Goal: Task Accomplishment & Management: Manage account settings

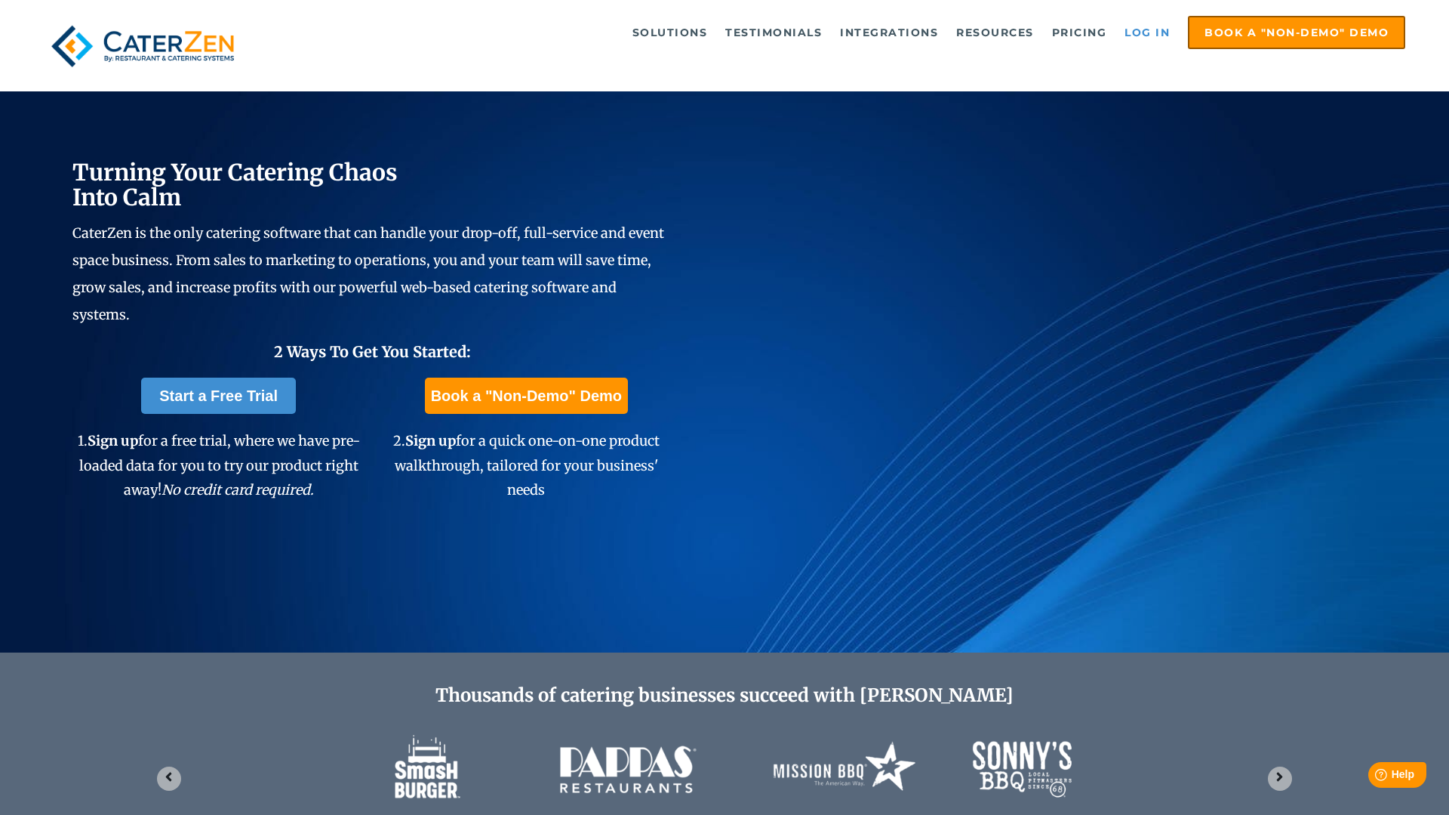
click at [1147, 32] on link "Log in" at bounding box center [1147, 32] width 60 height 30
click at [1149, 29] on link "Log in" at bounding box center [1147, 32] width 60 height 30
click at [1132, 33] on link "Log in" at bounding box center [1147, 32] width 60 height 30
click at [1140, 31] on link "Log in" at bounding box center [1147, 32] width 60 height 30
